Goal: Use online tool/utility: Utilize a website feature to perform a specific function

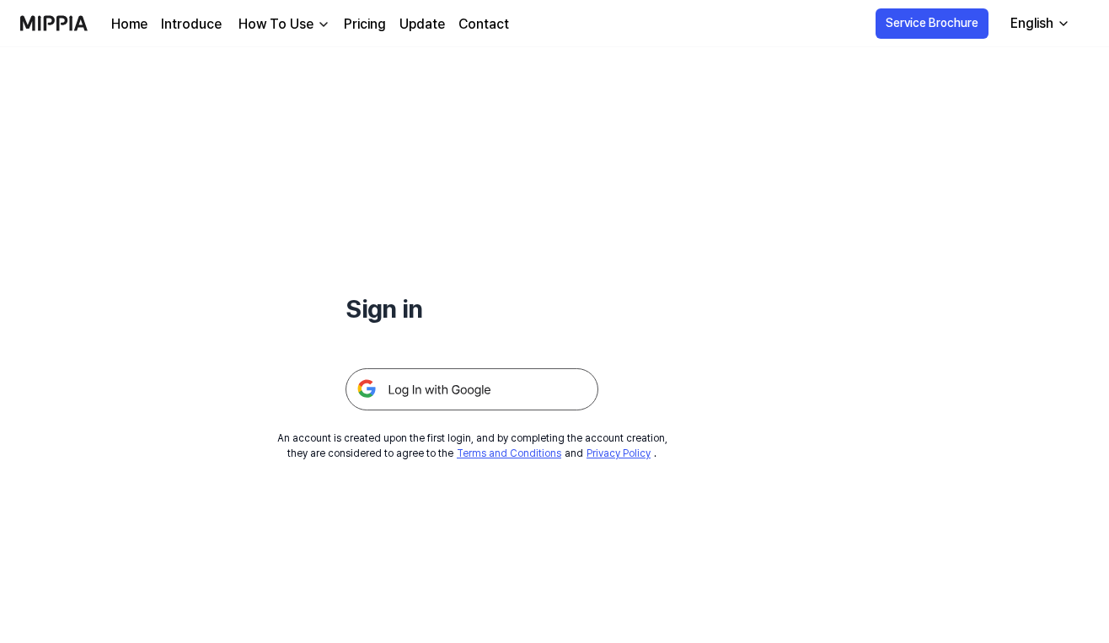
click at [541, 296] on h1 "Sign in" at bounding box center [472, 309] width 253 height 38
click at [445, 364] on div at bounding box center [472, 369] width 253 height 83
click at [445, 405] on img at bounding box center [472, 389] width 253 height 42
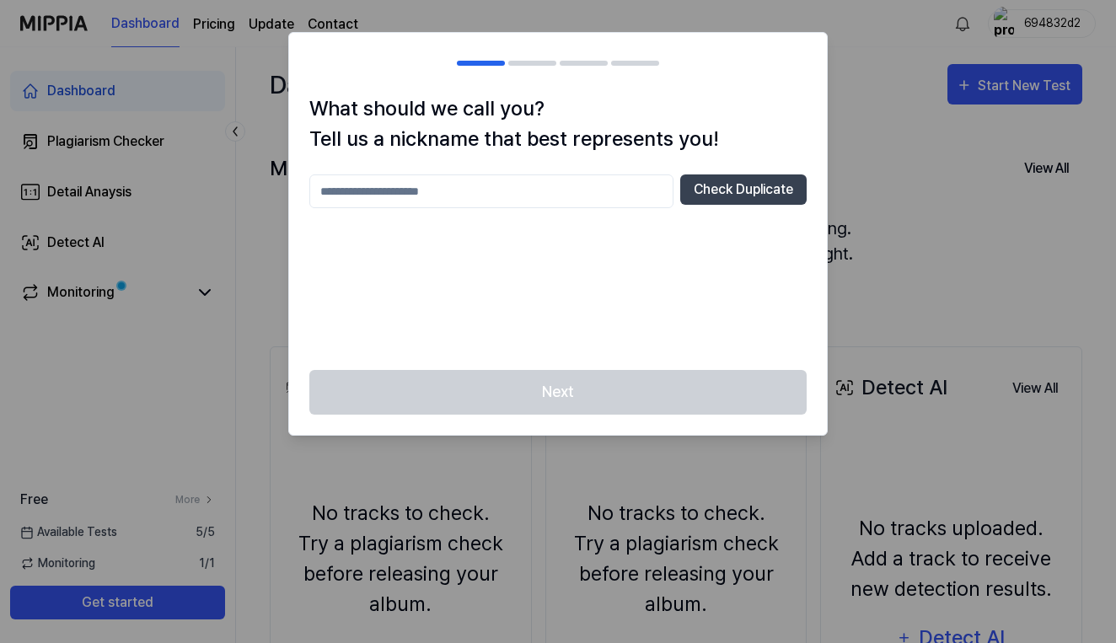
click at [911, 185] on div at bounding box center [558, 321] width 1116 height 643
click at [613, 208] on input "text" at bounding box center [491, 191] width 364 height 34
click at [702, 196] on button "Check Duplicate" at bounding box center [743, 189] width 126 height 30
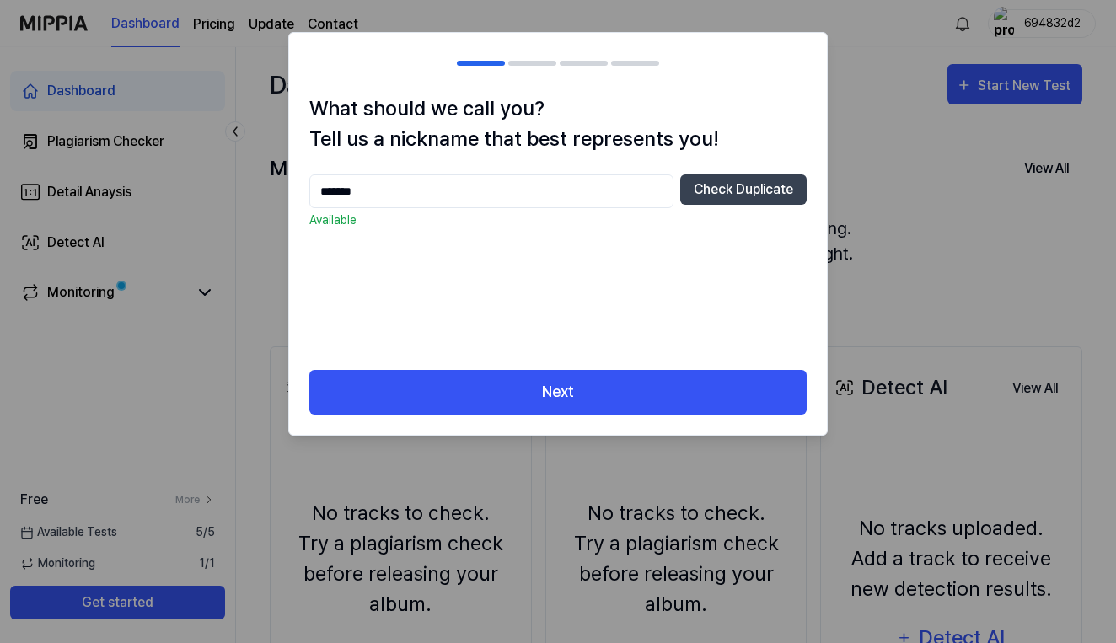
click at [616, 191] on input "*******" at bounding box center [491, 191] width 364 height 34
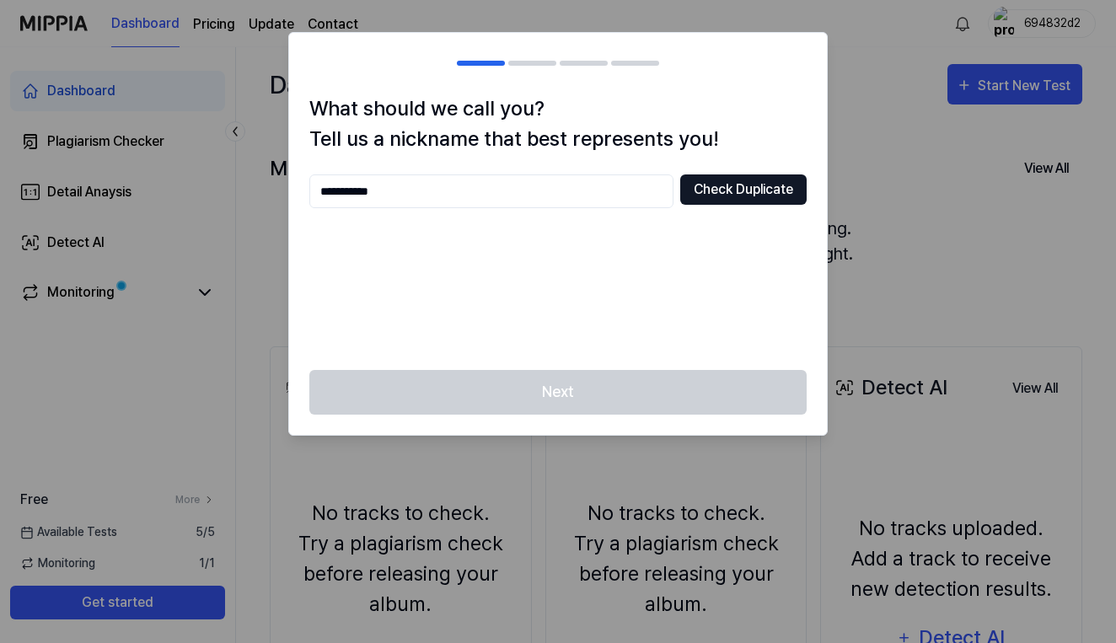
type input "**********"
click at [756, 182] on button "Check Duplicate" at bounding box center [743, 189] width 126 height 30
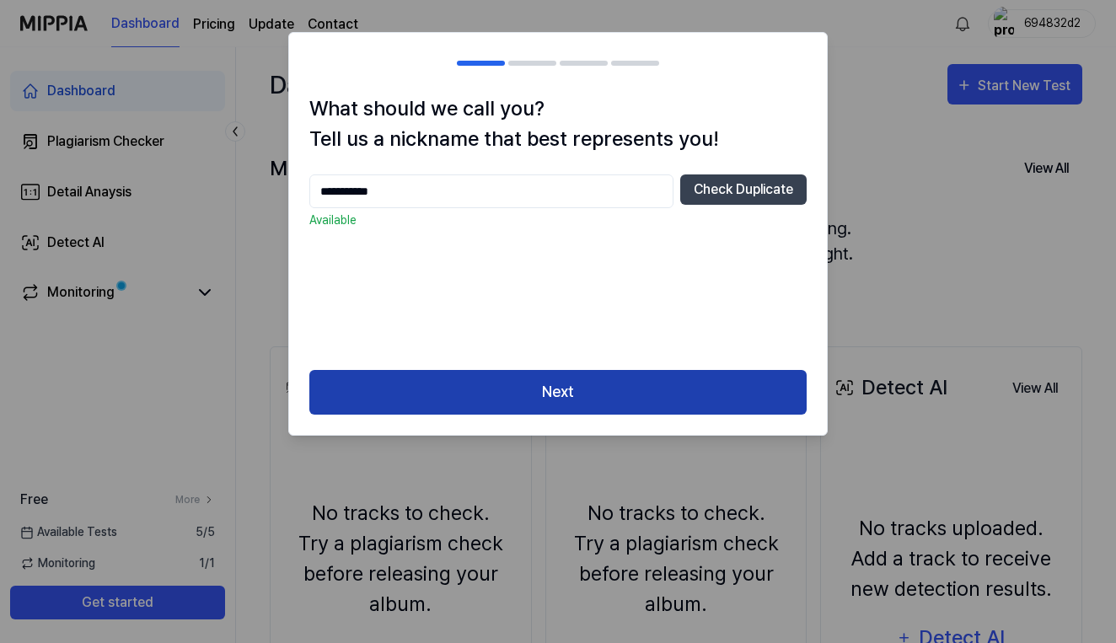
click at [566, 393] on button "Next" at bounding box center [557, 392] width 497 height 45
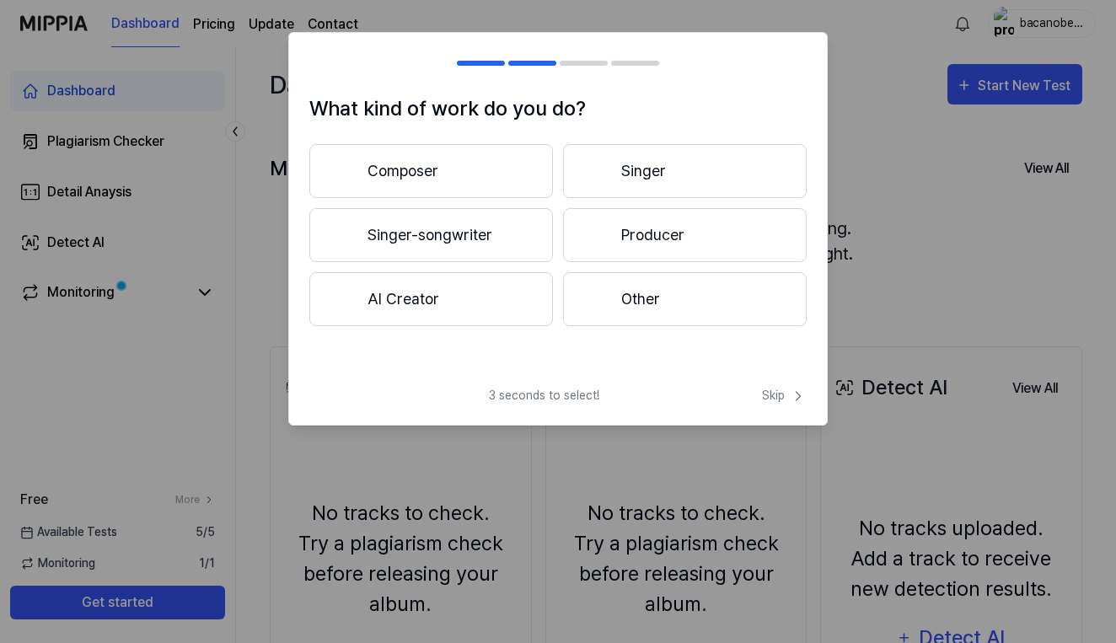
click at [481, 181] on button "Composer" at bounding box center [431, 171] width 244 height 54
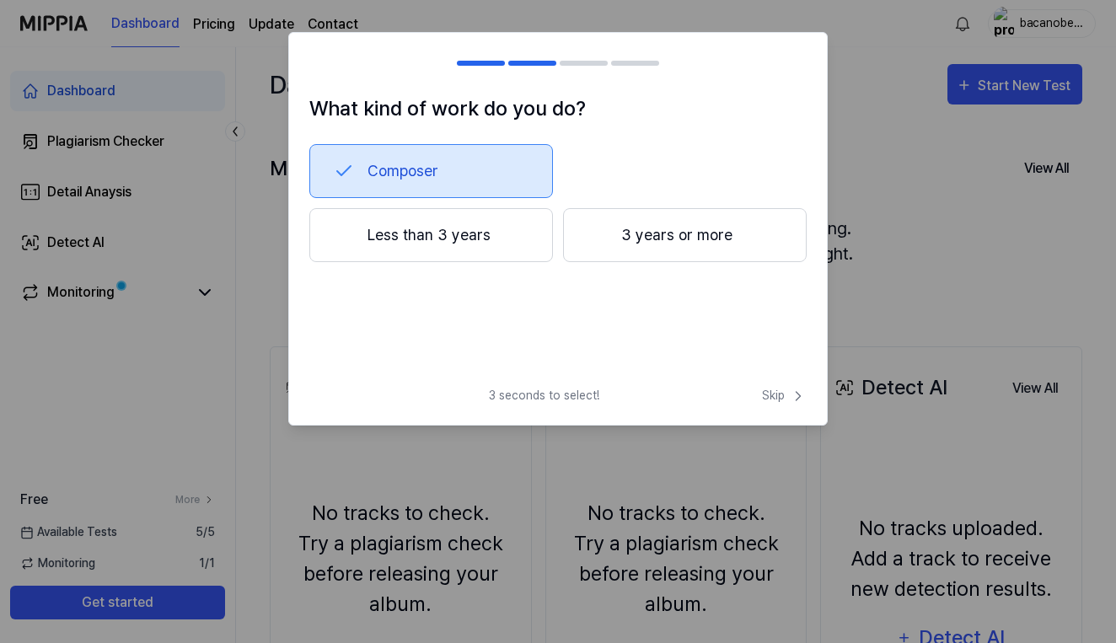
click at [770, 379] on div "What kind of work do you do? Composer Less than 3 years 3 years or more 3 secon…" at bounding box center [557, 229] width 539 height 394
click at [771, 401] on span "Skip" at bounding box center [784, 396] width 45 height 18
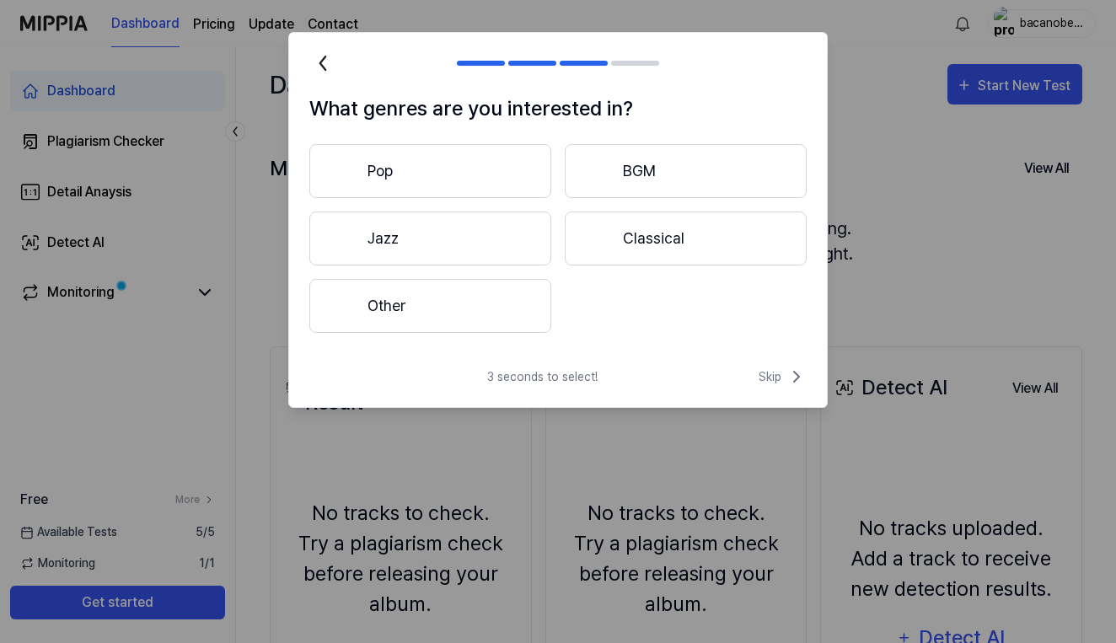
click at [768, 392] on div "3 seconds to select! Skip" at bounding box center [558, 387] width 538 height 40
click at [768, 376] on span "Skip" at bounding box center [782, 377] width 48 height 20
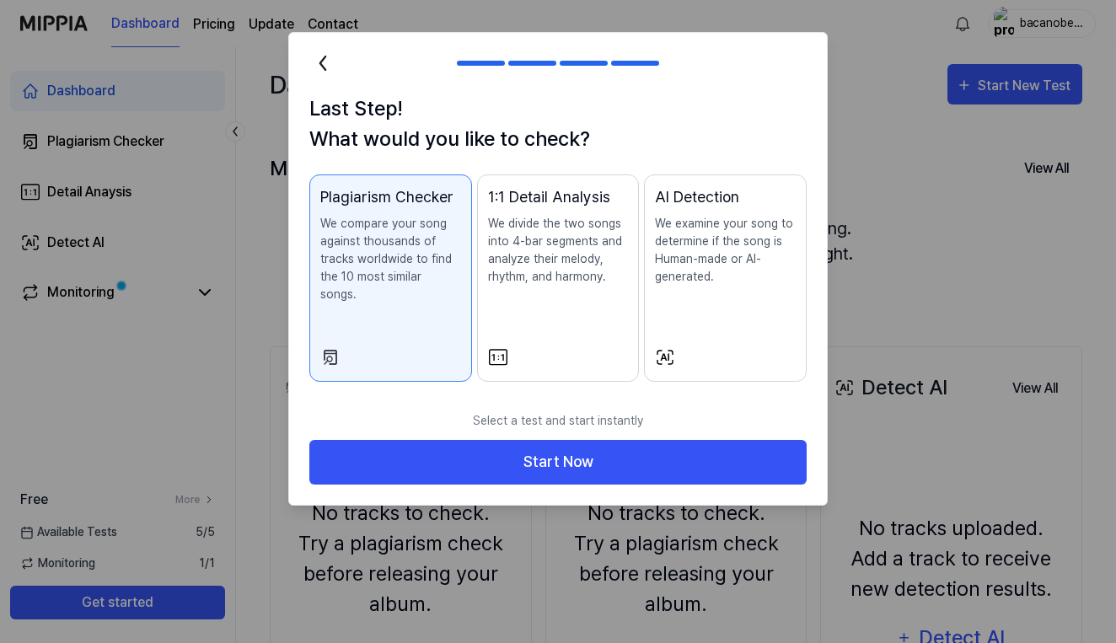
click at [584, 293] on div "1:1 Detail Analysis We divide the two songs into 4-bar segments and analyze the…" at bounding box center [558, 252] width 141 height 134
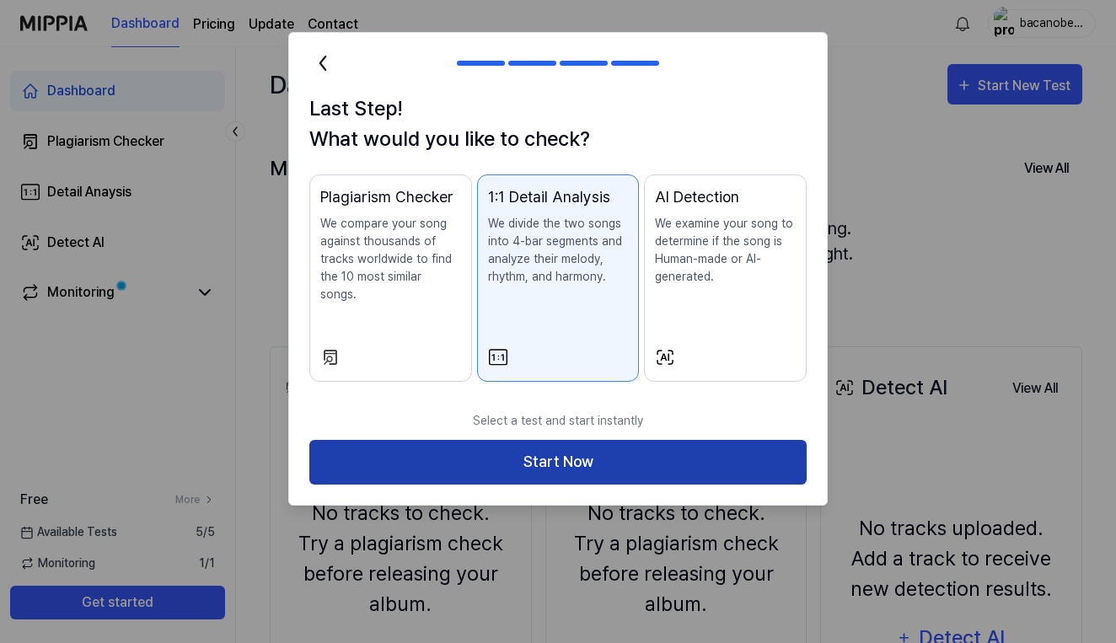
click at [580, 443] on button "Start Now" at bounding box center [557, 462] width 497 height 45
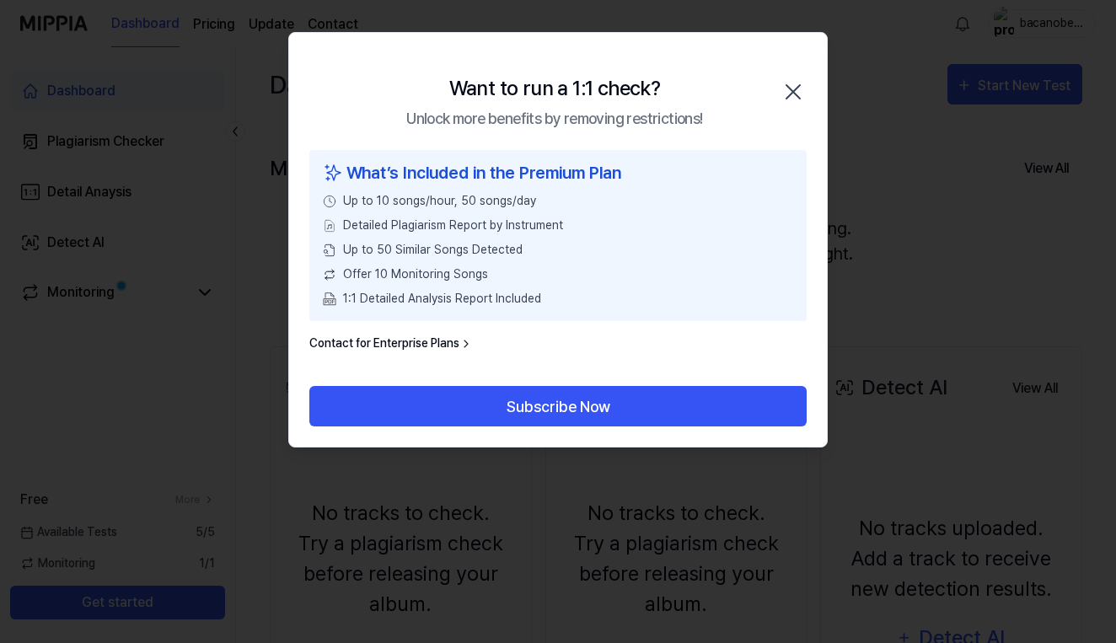
click at [502, 183] on div "What’s Included in the Premium Plan" at bounding box center [558, 172] width 470 height 25
click at [398, 335] on link "Contact for Enterprise Plans" at bounding box center [390, 344] width 163 height 18
click at [397, 335] on div "What’s Included in the Premium Plan Up to 10 songs/hour, 50 songs/day Detailed …" at bounding box center [558, 268] width 538 height 236
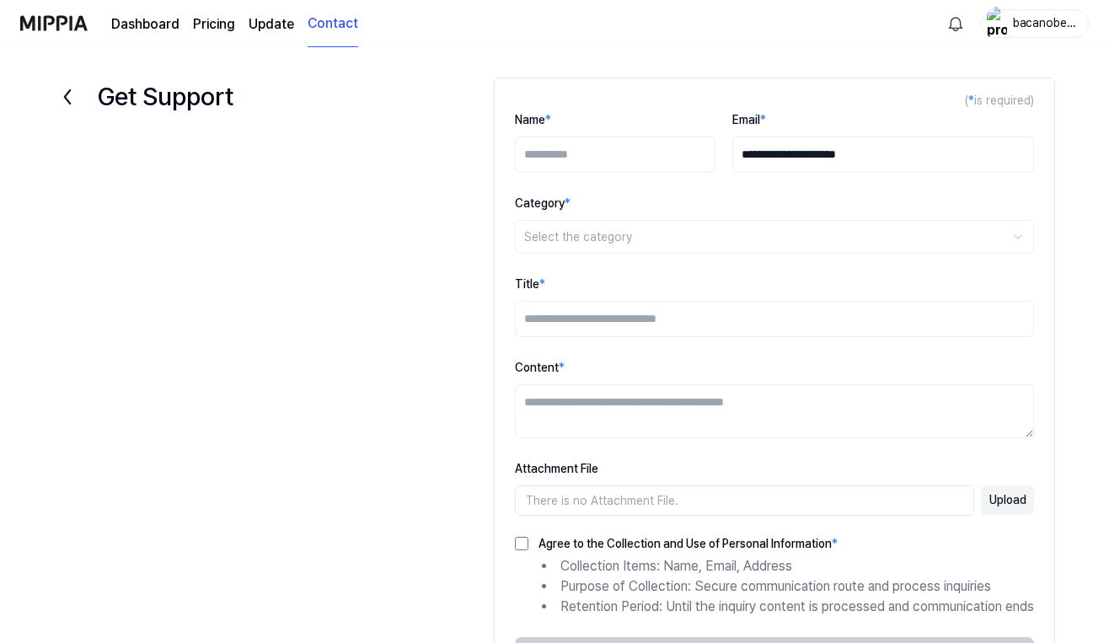
click at [459, 394] on div "**********" at bounding box center [554, 417] width 1109 height 707
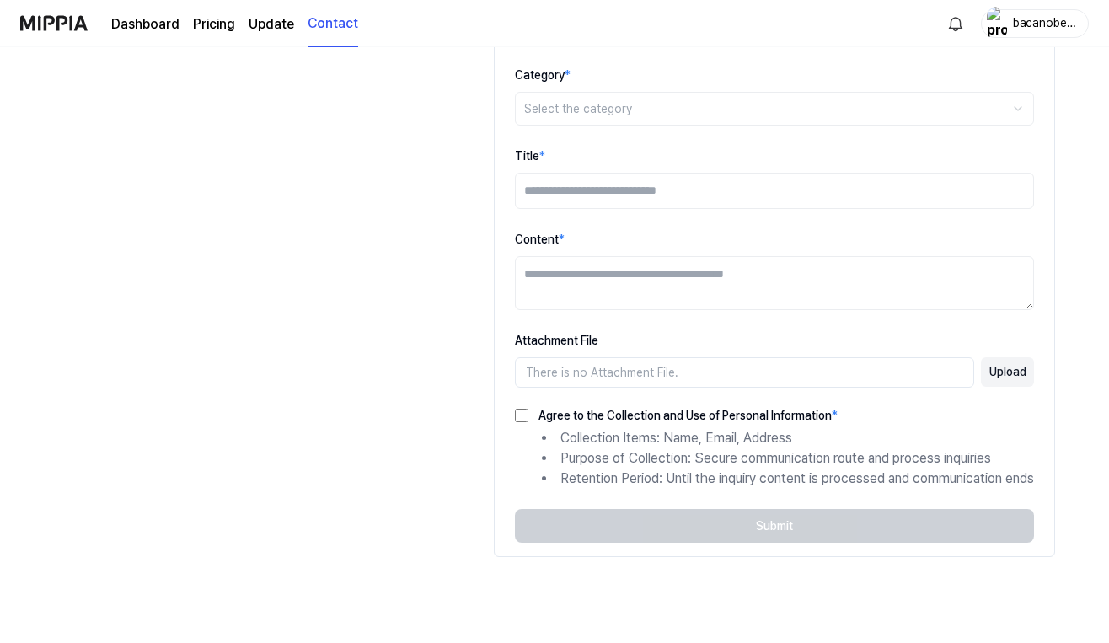
scroll to position [128, 0]
